Goal: Navigation & Orientation: Find specific page/section

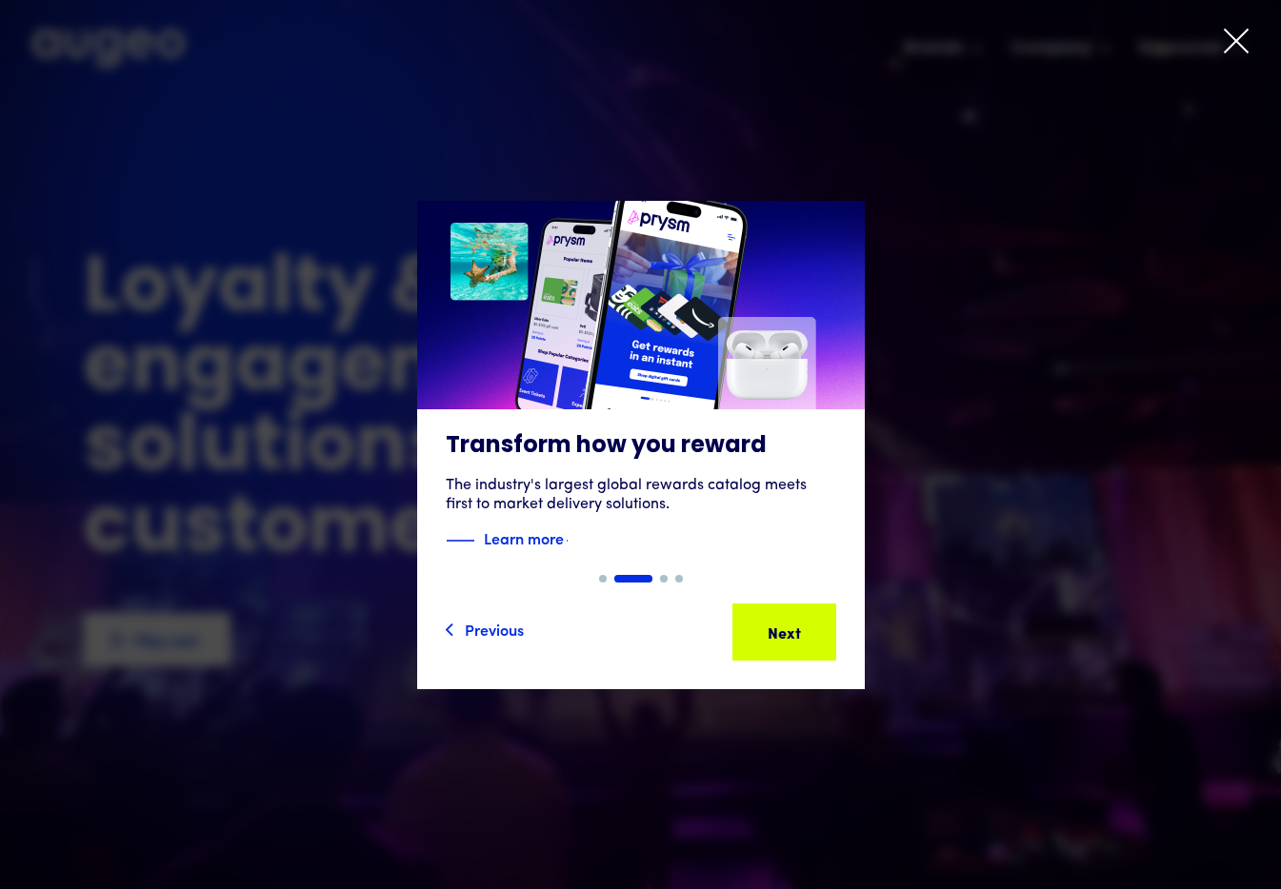
click at [1023, 163] on div "Slide 2 of 4. AI-powered media buying Introducing Aimy, an AI platform enabling…" at bounding box center [640, 444] width 1281 height 667
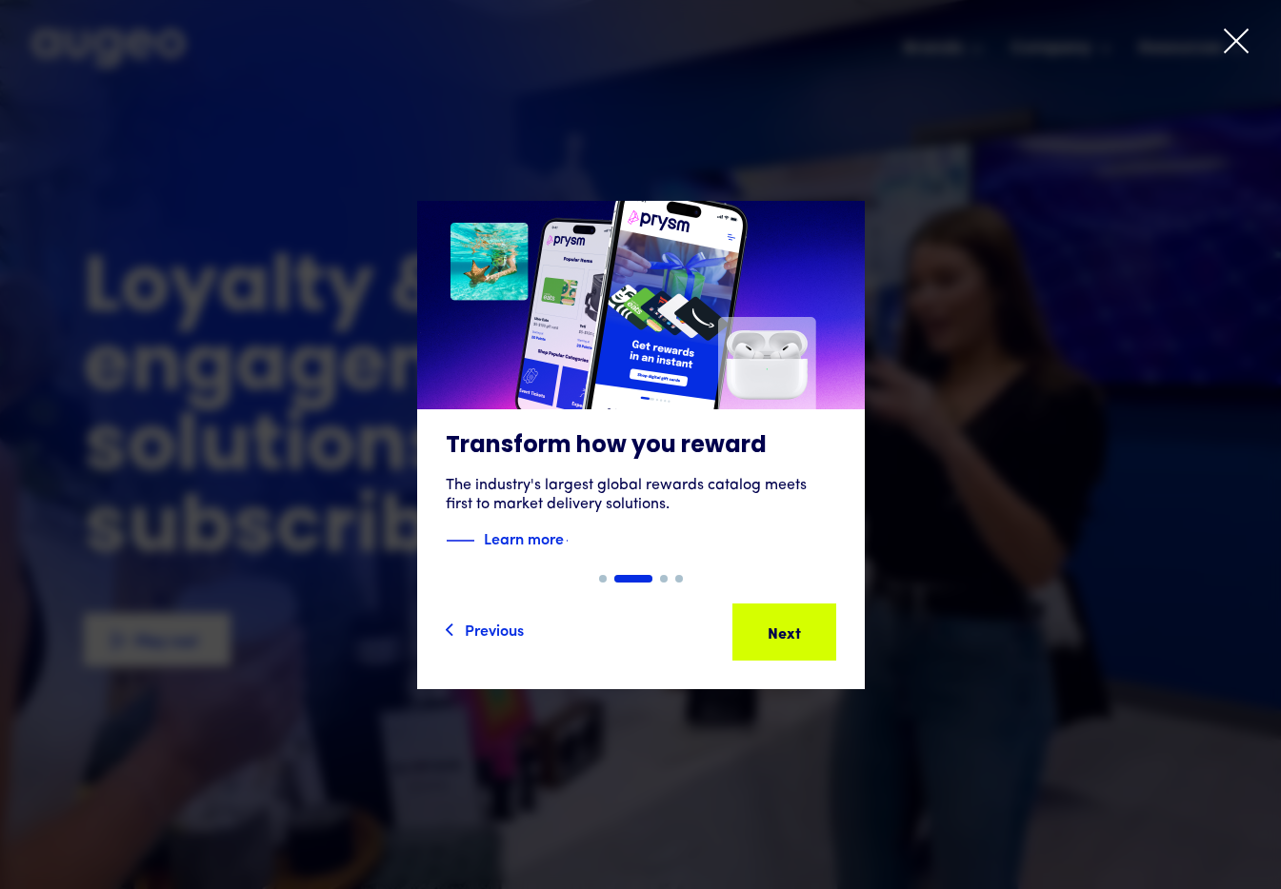
click at [1228, 38] on icon at bounding box center [1236, 41] width 29 height 29
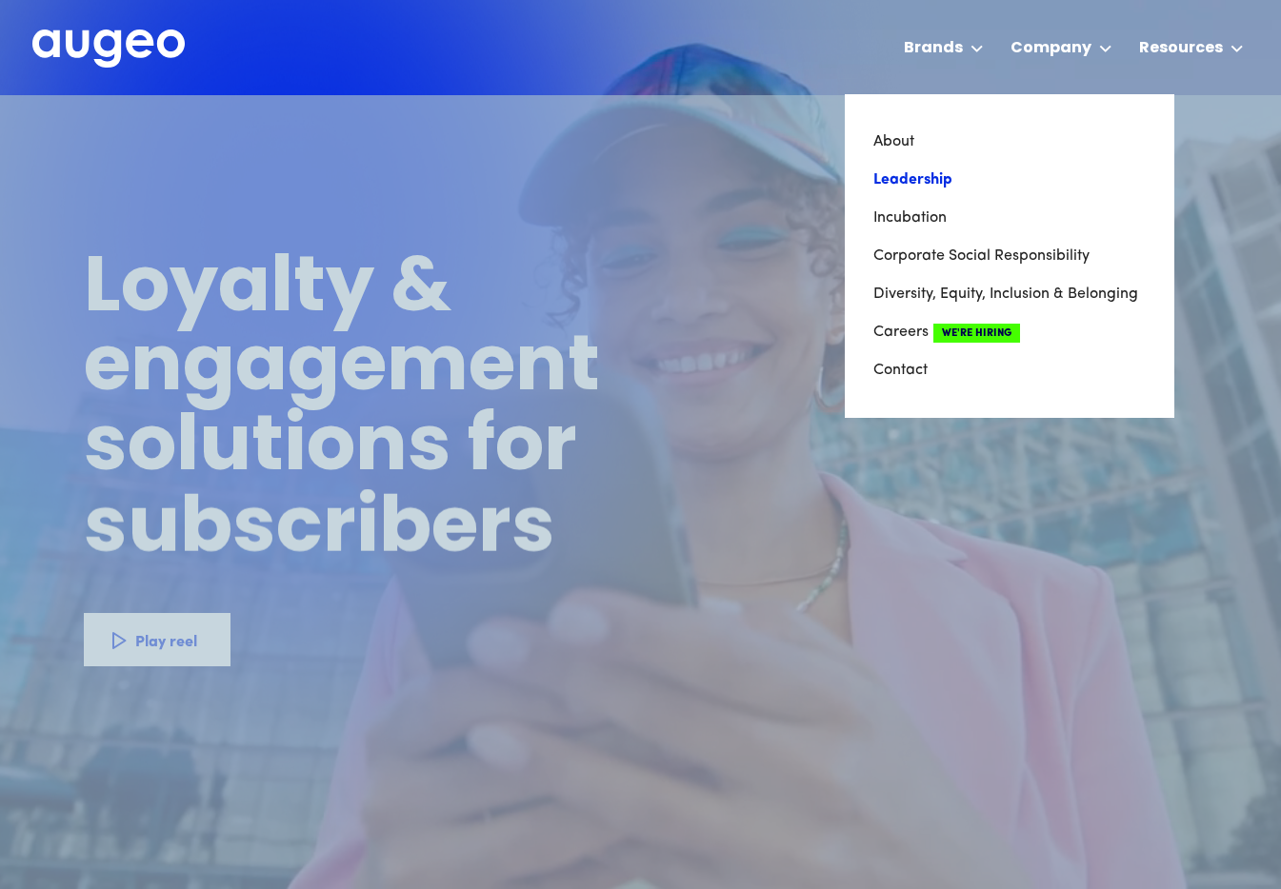
click at [906, 168] on link "Leadership" at bounding box center [1009, 180] width 272 height 38
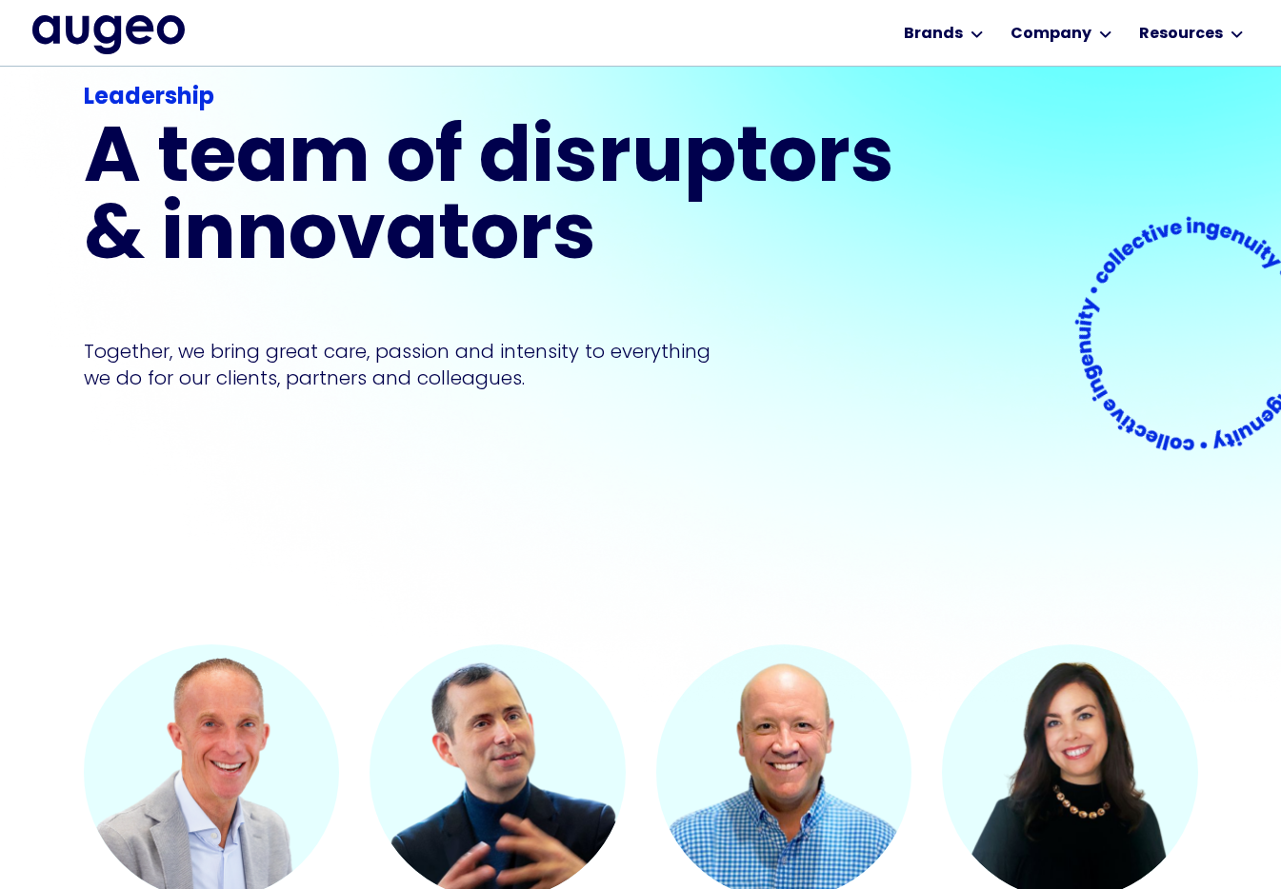
scroll to position [149, 0]
